Goal: Task Accomplishment & Management: Complete application form

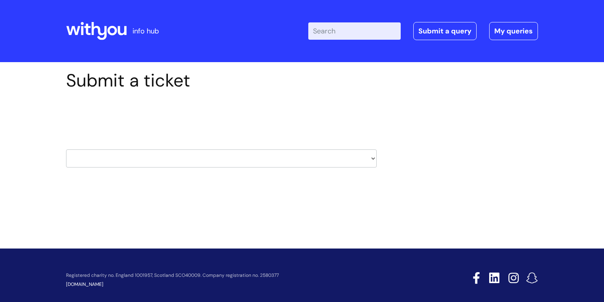
click at [370, 154] on select "HR / People IT and Support Clinical Drug Alerts Finance Accounts Data Support T…" at bounding box center [221, 158] width 311 height 18
click at [0, 0] on option "IT and Support" at bounding box center [0, 0] width 0 height 0
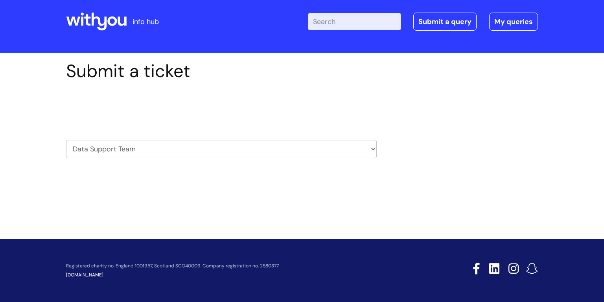
select select "finance_accounts"
click at [436, 24] on link "Submit a query" at bounding box center [444, 22] width 63 height 18
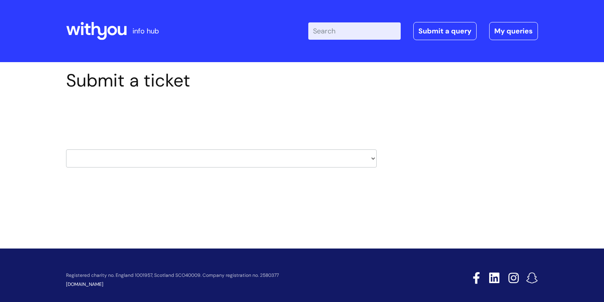
click at [373, 160] on select "HR / People IT and Support Clinical Drug Alerts Finance Accounts Data Support T…" at bounding box center [221, 158] width 311 height 18
select select "it_and_support"
click at [0, 0] on option "IT and Support" at bounding box center [0, 0] width 0 height 0
click at [143, 163] on select "HR / People IT and Support Clinical Drug Alerts Finance Accounts Data Support T…" at bounding box center [221, 158] width 311 height 18
click at [0, 0] on option "IT and Support" at bounding box center [0, 0] width 0 height 0
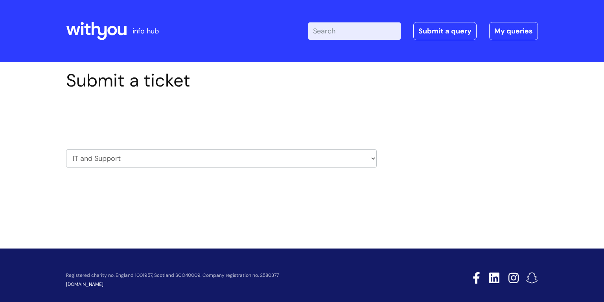
click at [189, 204] on div "Submit a ticket Select issue type HR / People IT and Support Clinical Drug Aler…" at bounding box center [302, 143] width 604 height 163
